Goal: Information Seeking & Learning: Learn about a topic

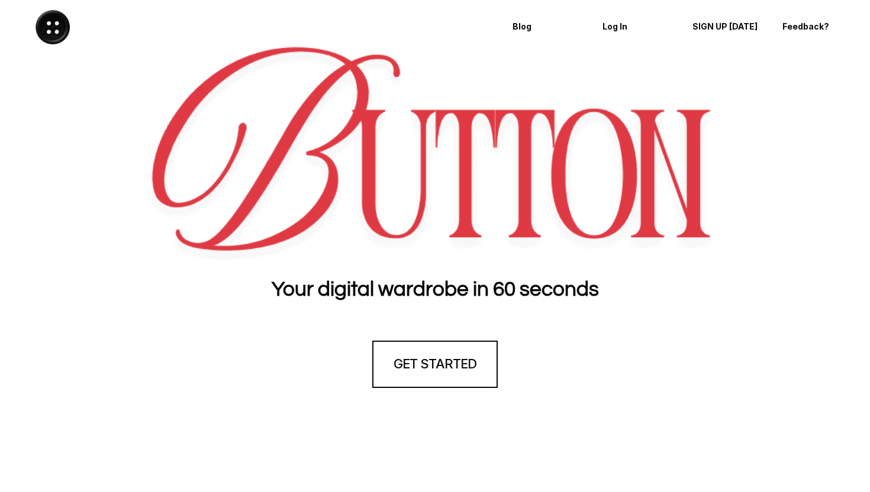
click at [72, 33] on div at bounding box center [229, 27] width 435 height 34
click at [53, 33] on img at bounding box center [52, 27] width 34 height 34
click at [520, 25] on p "Blog" at bounding box center [545, 27] width 67 height 10
